Goal: Transaction & Acquisition: Purchase product/service

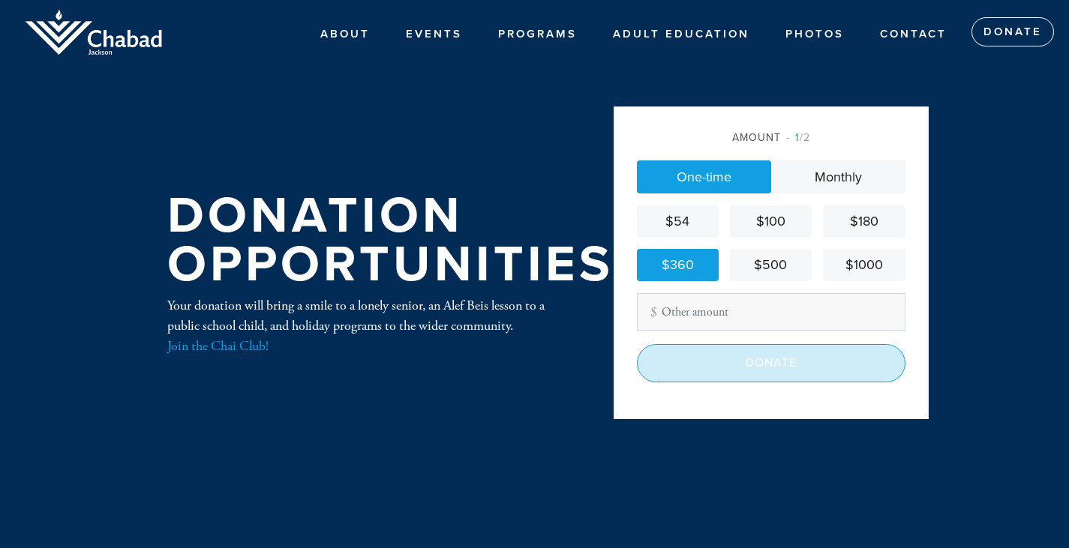
click at [749, 360] on input "Donate" at bounding box center [771, 363] width 269 height 38
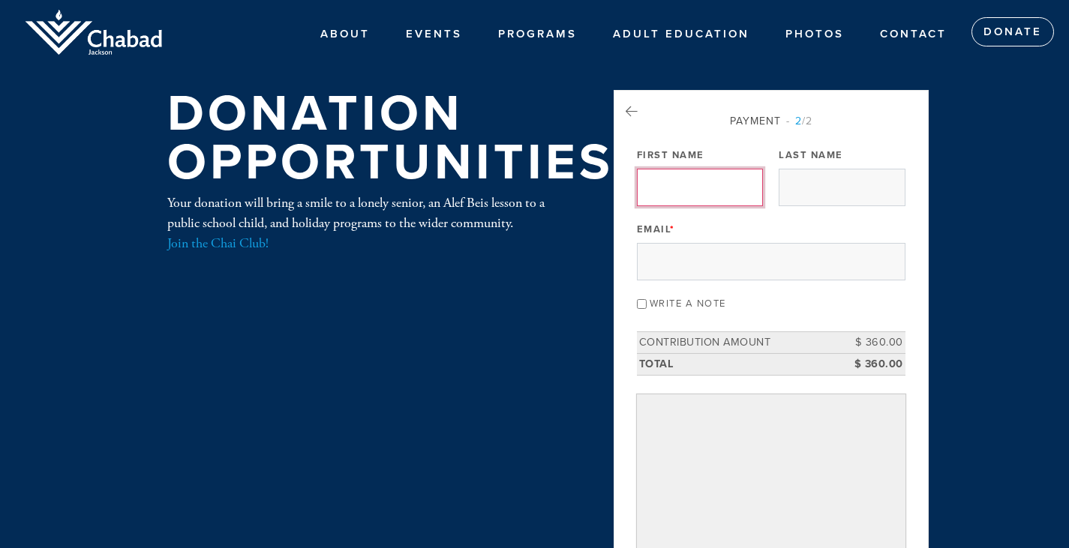
click at [674, 188] on input "First Name" at bounding box center [700, 188] width 126 height 38
type input "Meyrav"
click at [815, 188] on input "Last Name" at bounding box center [842, 188] width 126 height 38
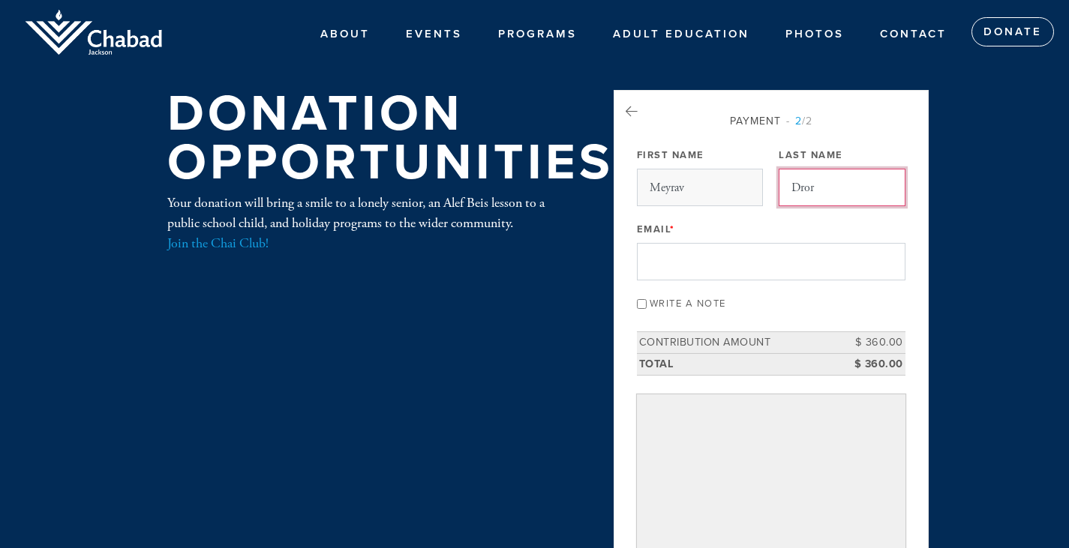
type input "Dror"
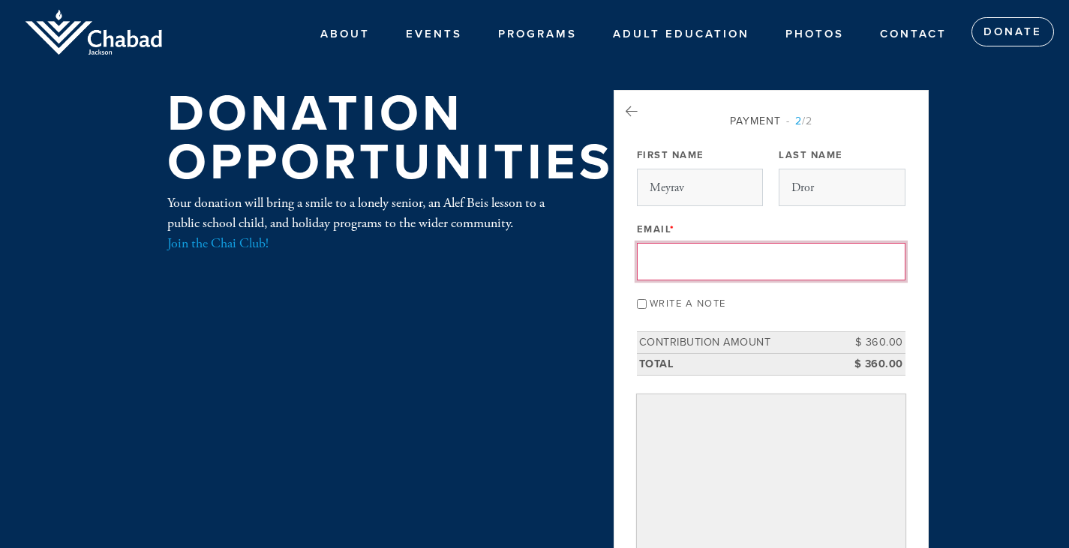
click at [710, 261] on input "Email *" at bounding box center [771, 262] width 269 height 38
type input "[EMAIL_ADDRESS][DOMAIN_NAME]"
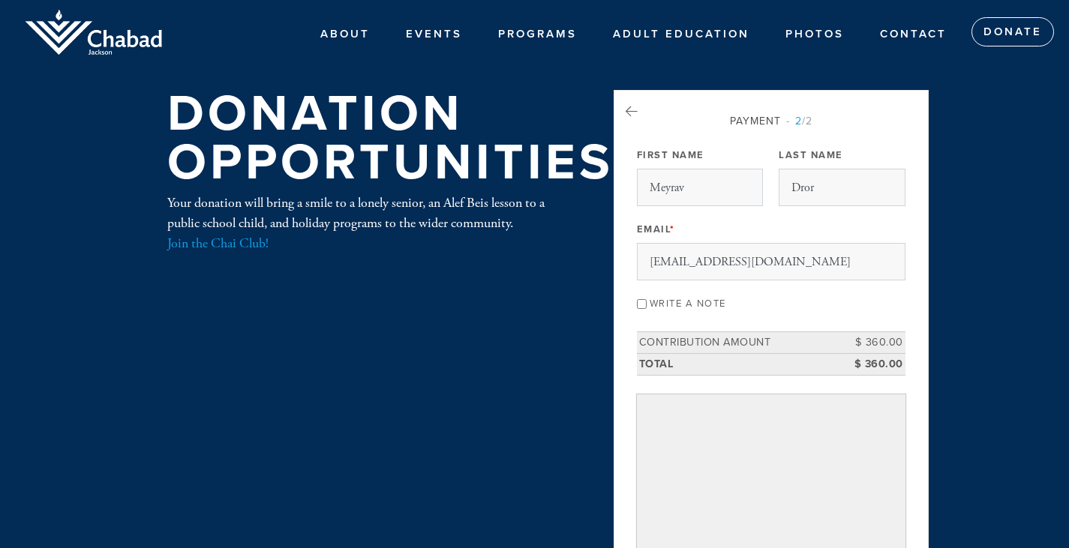
click at [644, 304] on input "Write a note" at bounding box center [642, 304] width 10 height 10
checkbox input "true"
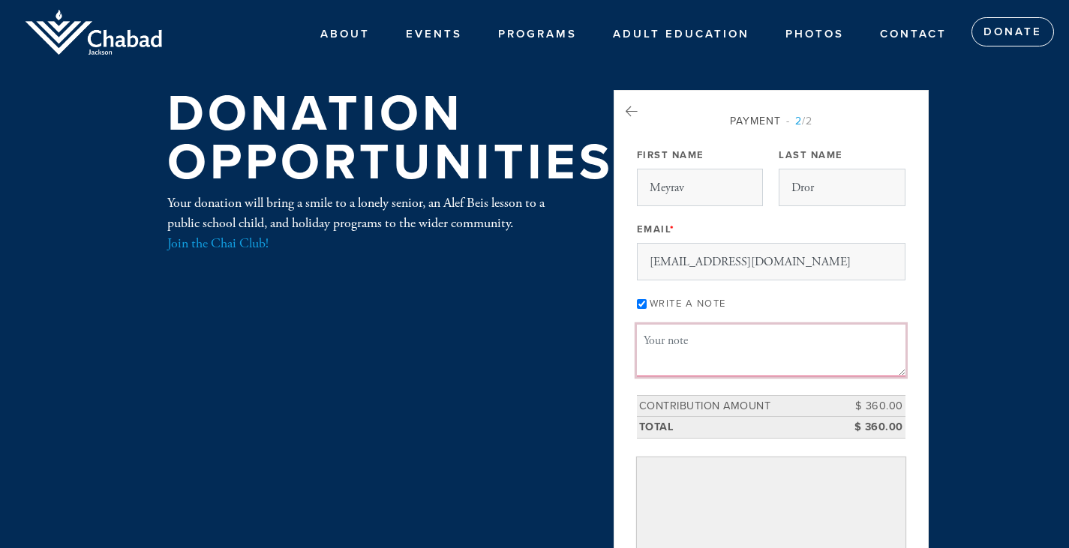
click at [668, 350] on textarea "Message or dedication" at bounding box center [771, 350] width 269 height 51
paste textarea "The donation is in loving memory and honor of: [PERSON_NAME] and [PERSON_NAME] …"
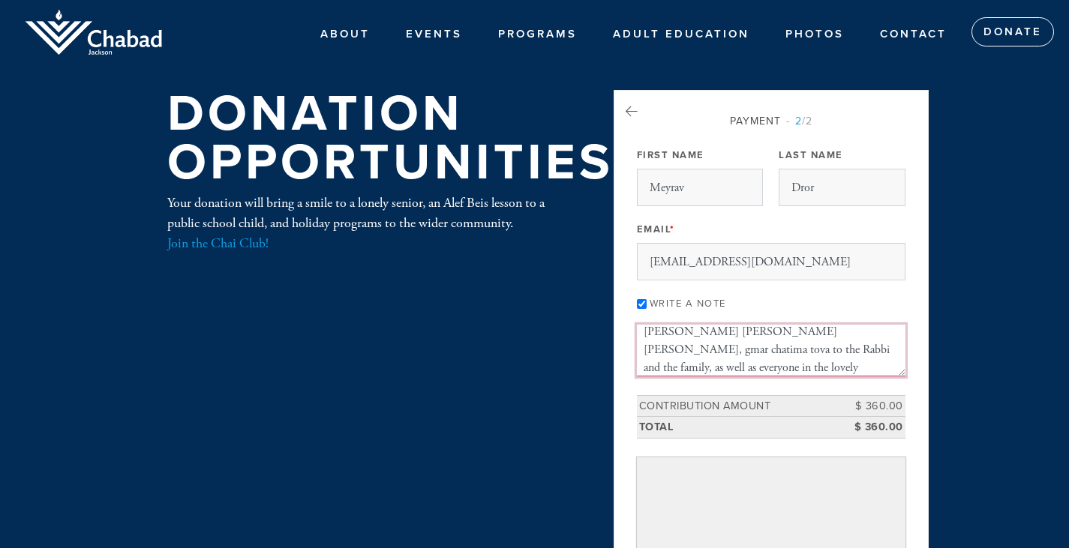
scroll to position [189, 0]
click at [697, 333] on textarea "The donation is in loving memory and honor of: [PERSON_NAME] and [PERSON_NAME] …" at bounding box center [771, 350] width 269 height 51
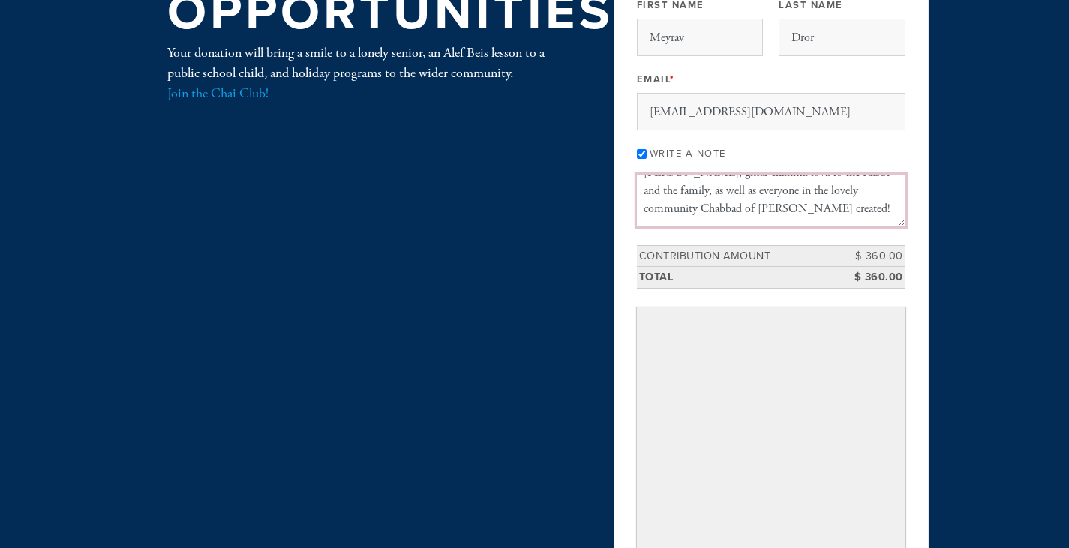
scroll to position [152, 0]
type textarea "The donation is in loving memory and honor of: [PERSON_NAME] and [PERSON_NAME] …"
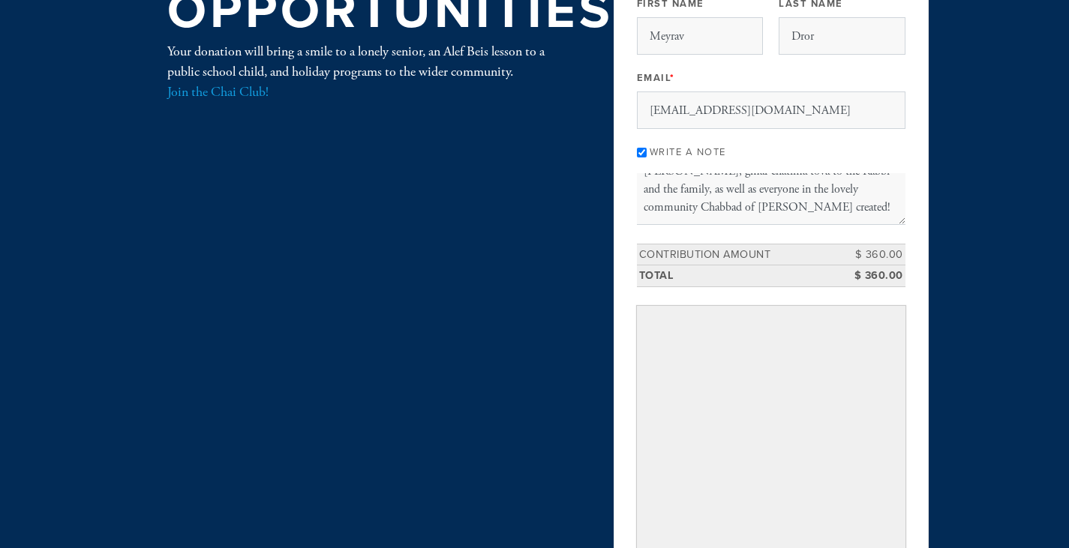
scroll to position [452, 0]
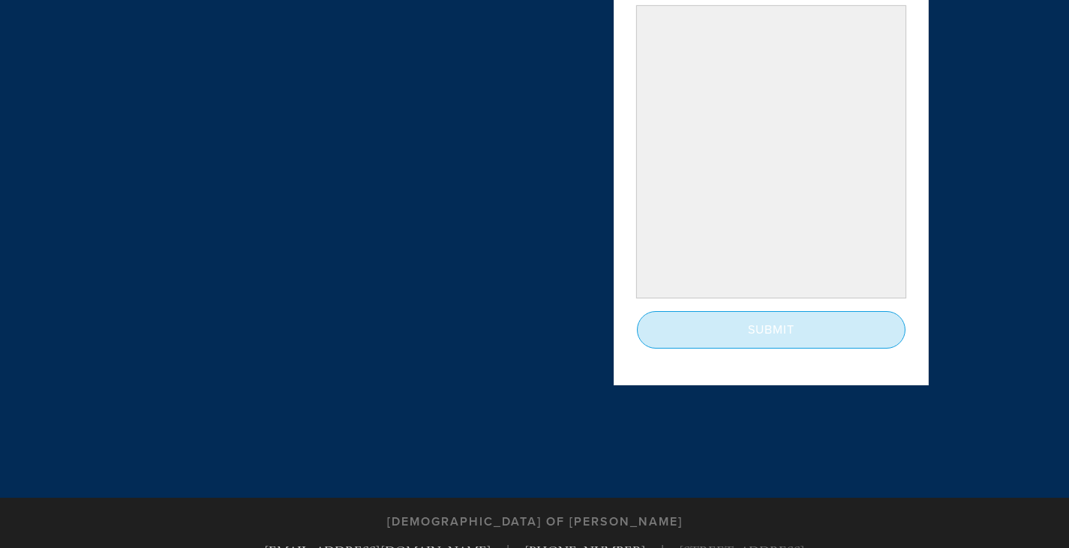
click at [758, 328] on input "Submit" at bounding box center [771, 330] width 269 height 38
